Goal: Task Accomplishment & Management: Manage account settings

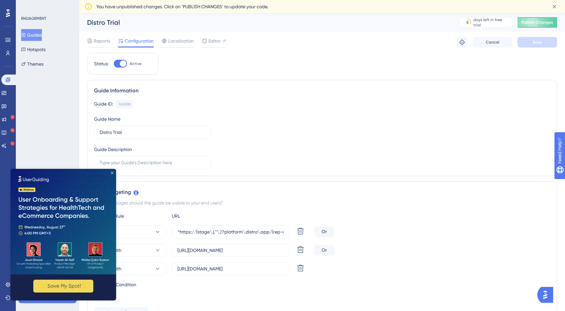
drag, startPoint x: 112, startPoint y: 174, endPoint x: 138, endPoint y: 342, distance: 170.5
click at [112, 174] on icon "Close Preview" at bounding box center [112, 173] width 3 height 3
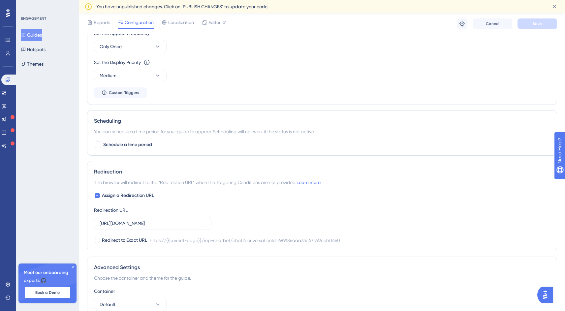
scroll to position [504, 0]
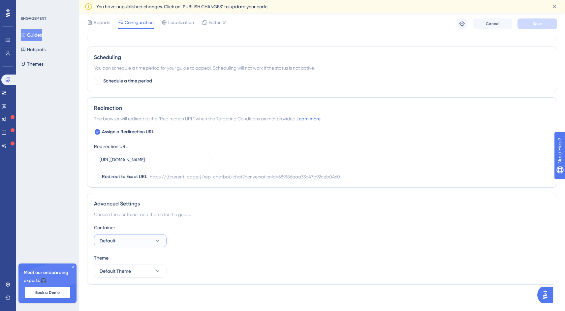
click at [145, 242] on button "Default" at bounding box center [130, 240] width 73 height 13
click at [551, 300] on button "Open AI Assistant Launcher" at bounding box center [545, 295] width 16 height 16
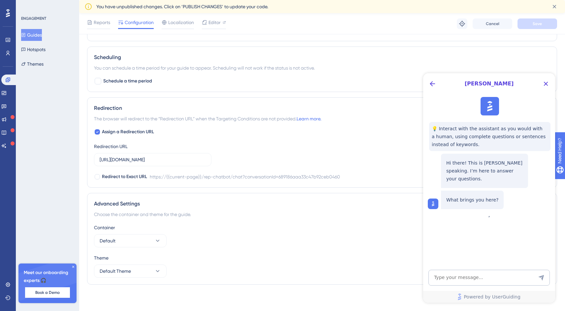
scroll to position [0, 0]
click at [469, 283] on textarea "AI Assistant Text Input" at bounding box center [488, 278] width 121 height 16
type textarea "how do I remove the watermark"
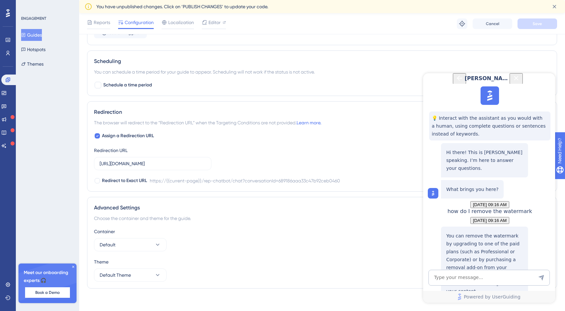
scroll to position [504, 0]
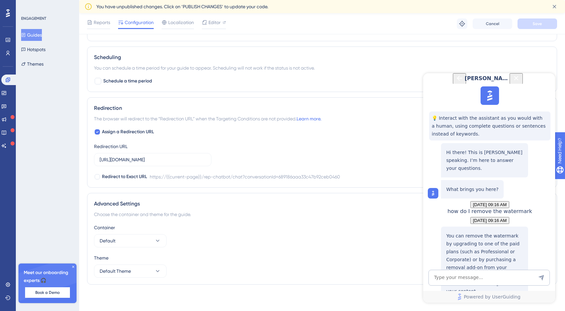
click at [474, 305] on div "UserGuiding Branding" at bounding box center [485, 312] width 58 height 14
click at [7, 286] on icon at bounding box center [7, 284] width 5 height 5
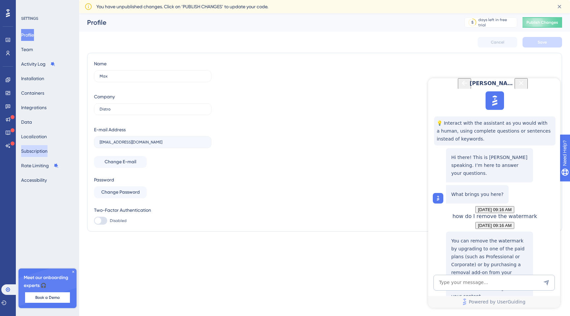
click at [41, 154] on button "Subscription" at bounding box center [34, 151] width 26 height 12
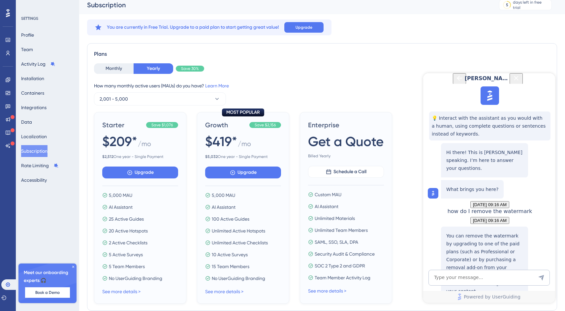
scroll to position [0, 0]
